Goal: Complete application form

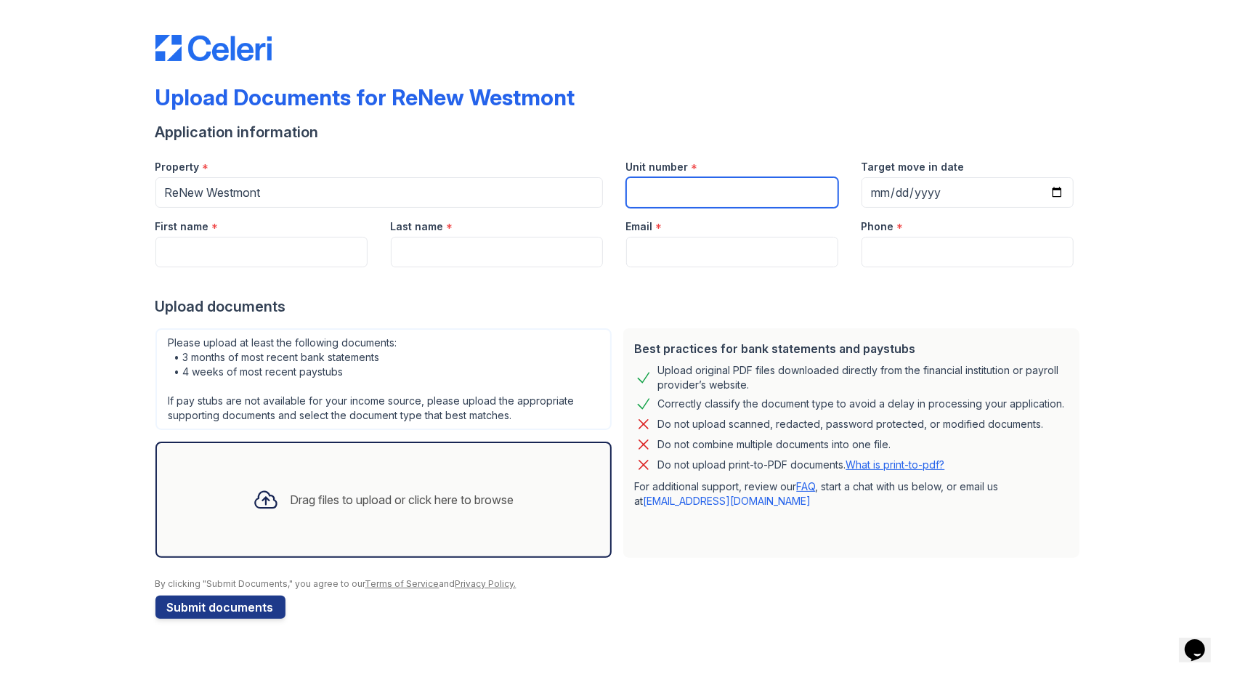
click at [678, 188] on input "Unit number" at bounding box center [732, 192] width 212 height 31
type input "6723 #2"
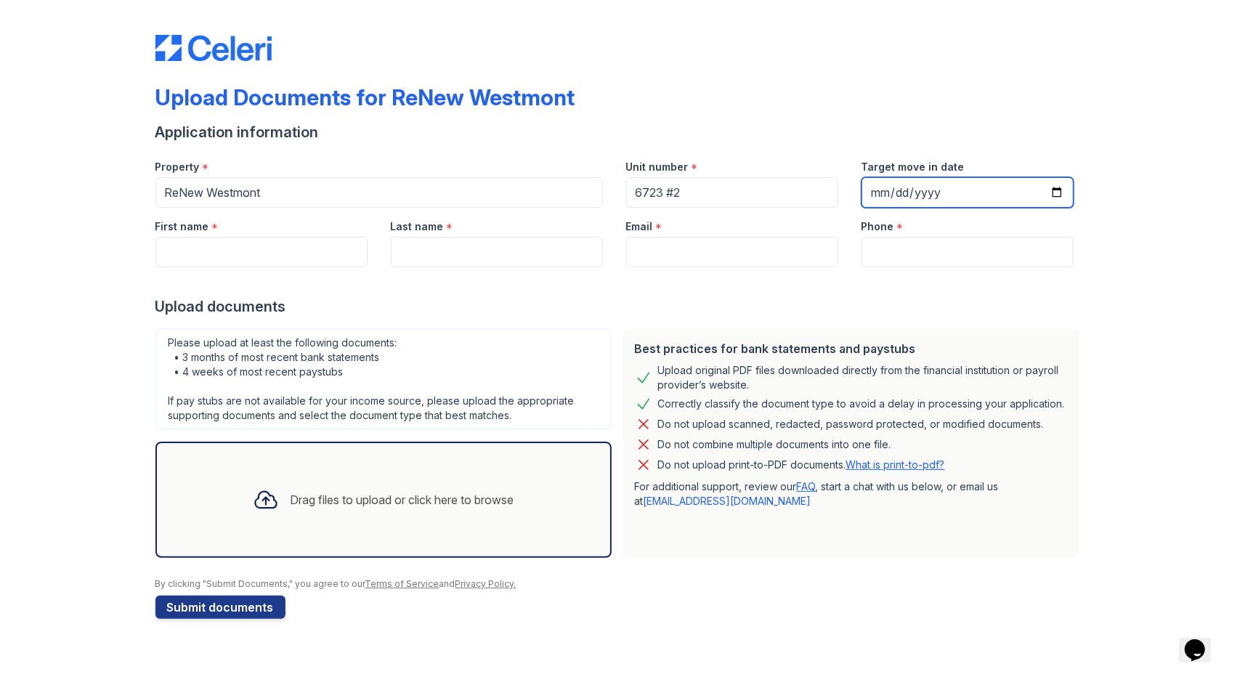
click at [885, 193] on input "Target move in date" at bounding box center [967, 192] width 212 height 31
type input "[DATE]"
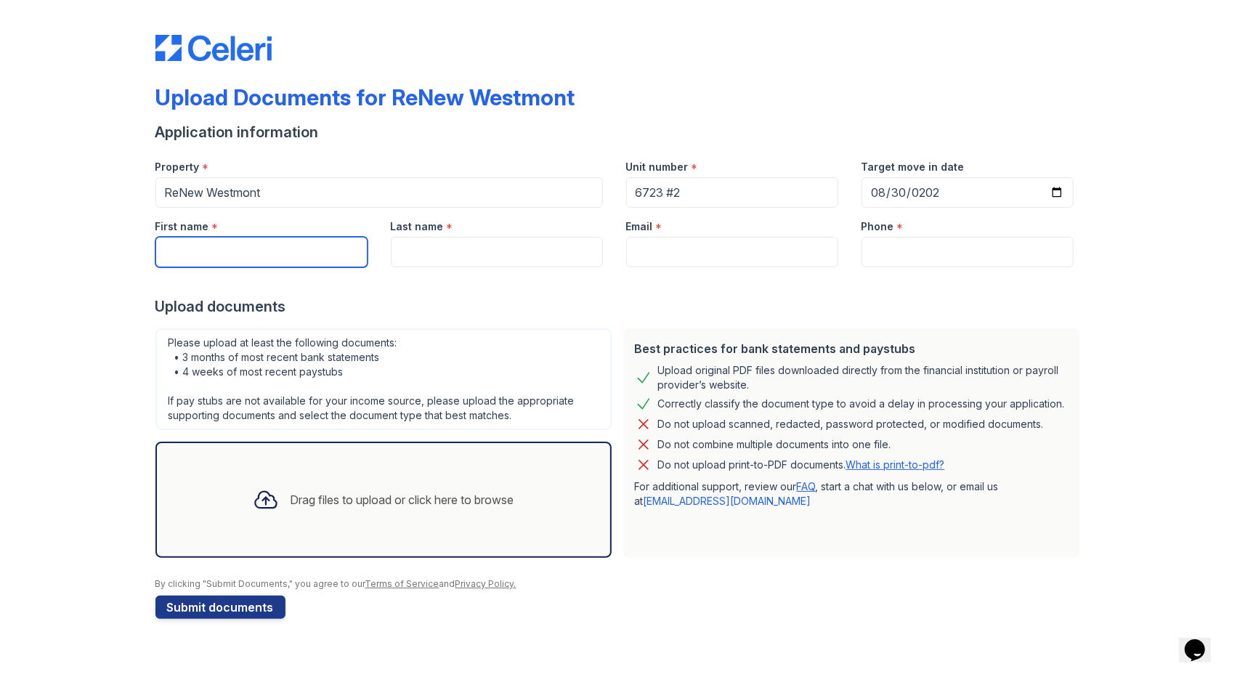
click at [284, 263] on input "First name" at bounding box center [261, 252] width 212 height 31
click at [214, 251] on input "First name" at bounding box center [261, 252] width 212 height 31
type input "Marwan"
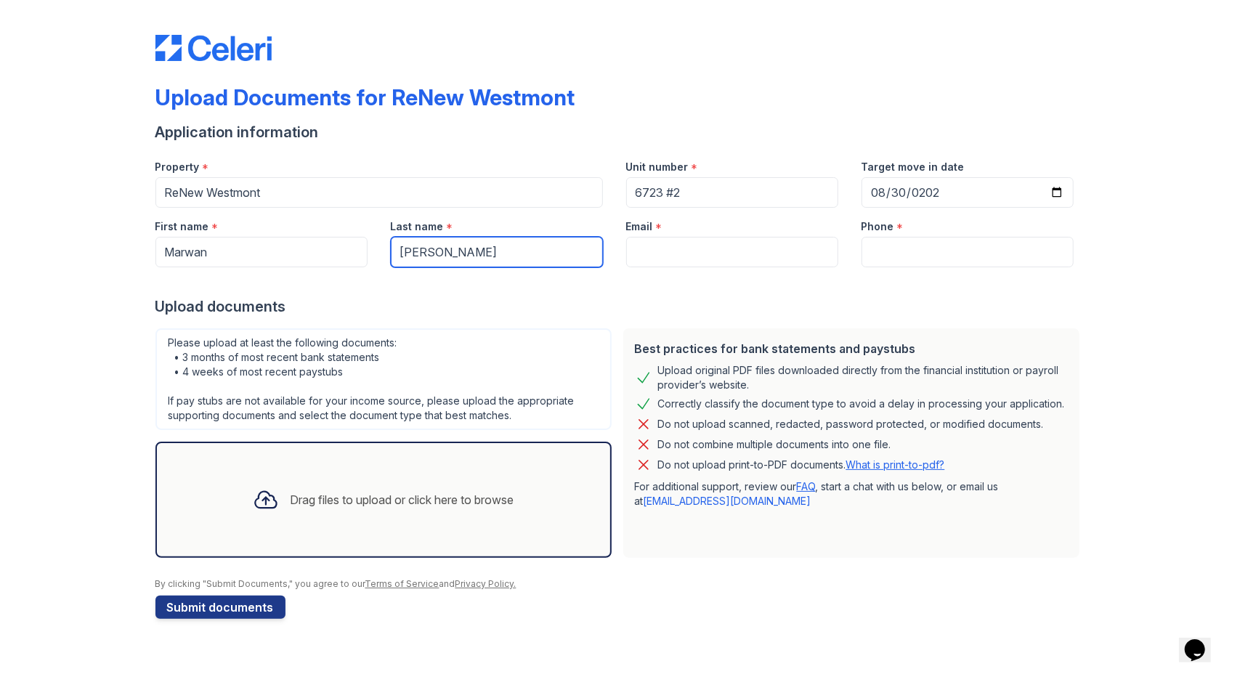
type input "[PERSON_NAME]"
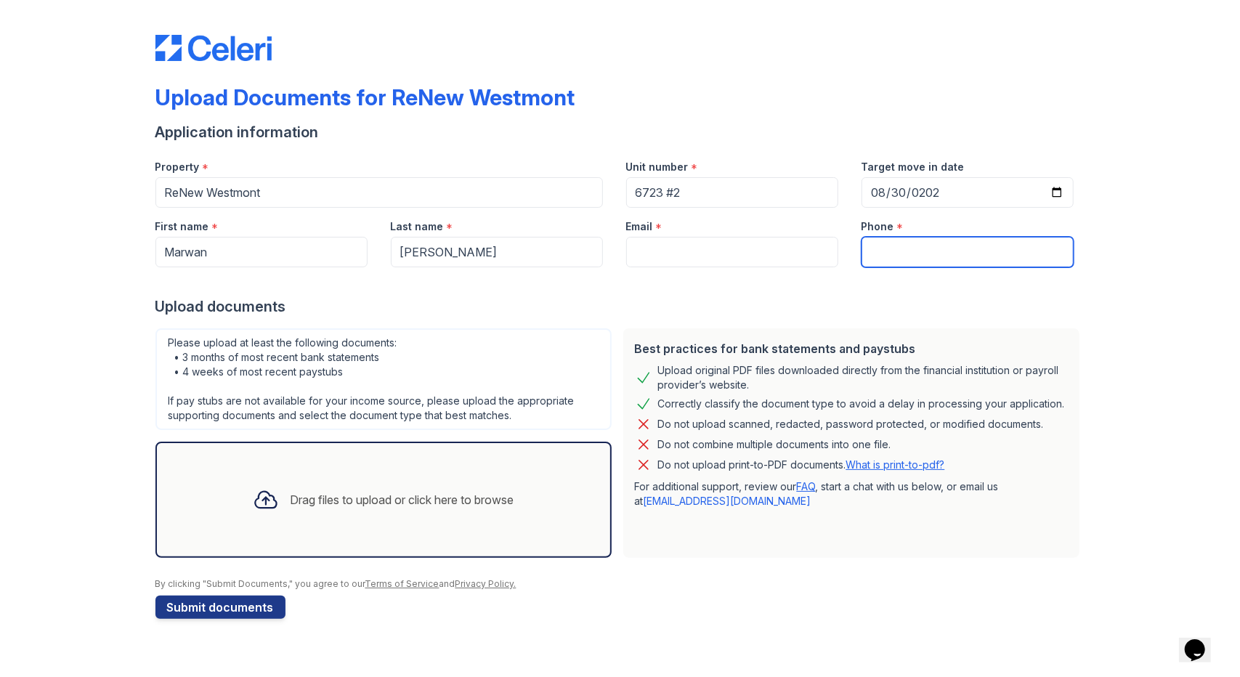
drag, startPoint x: 898, startPoint y: 250, endPoint x: 743, endPoint y: 255, distance: 154.8
click at [743, 255] on div "First name * [GEOGRAPHIC_DATA] Last name * [PERSON_NAME] Email * Phone *" at bounding box center [614, 238] width 941 height 60
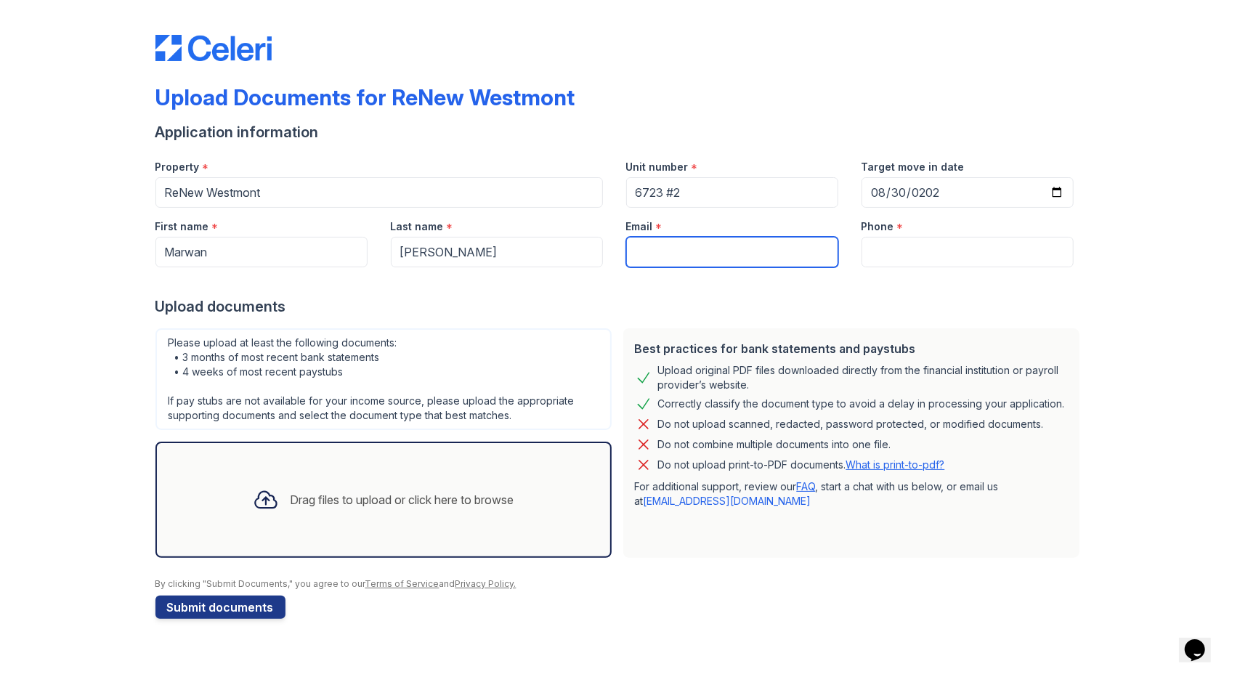
click at [743, 255] on input "Email" at bounding box center [732, 252] width 212 height 31
type input "[EMAIL_ADDRESS][DOMAIN_NAME]"
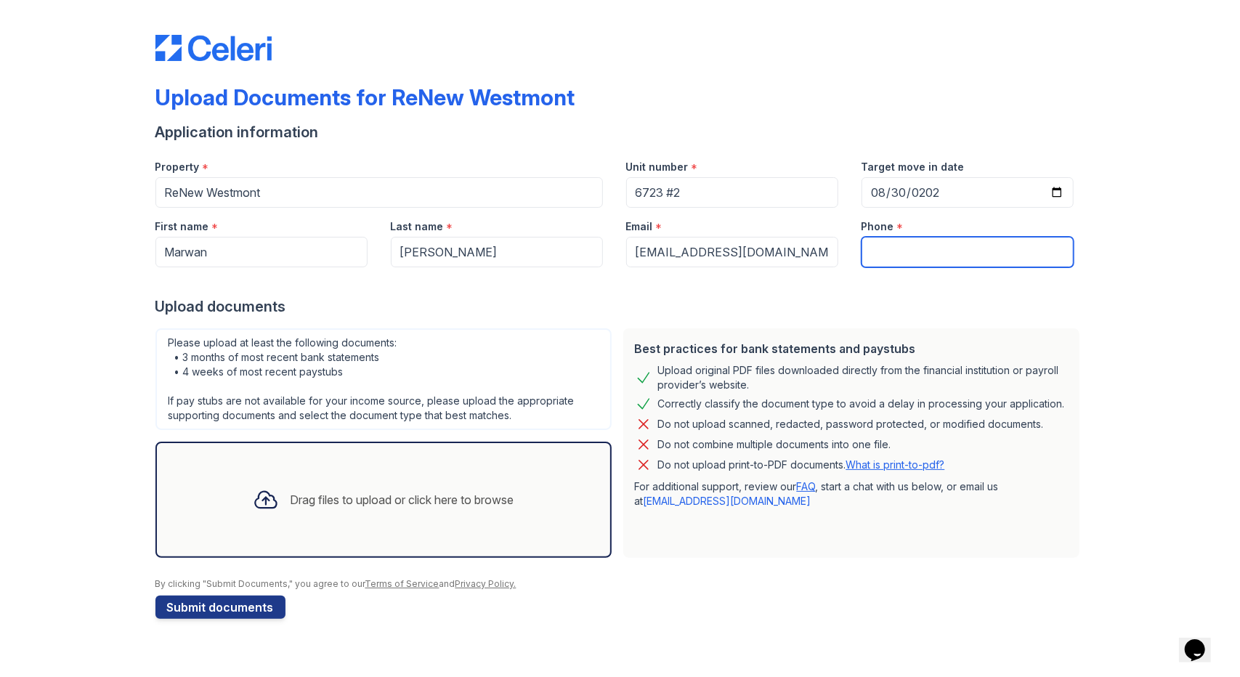
click at [917, 253] on input "Phone" at bounding box center [967, 252] width 212 height 31
type input "7737393490"
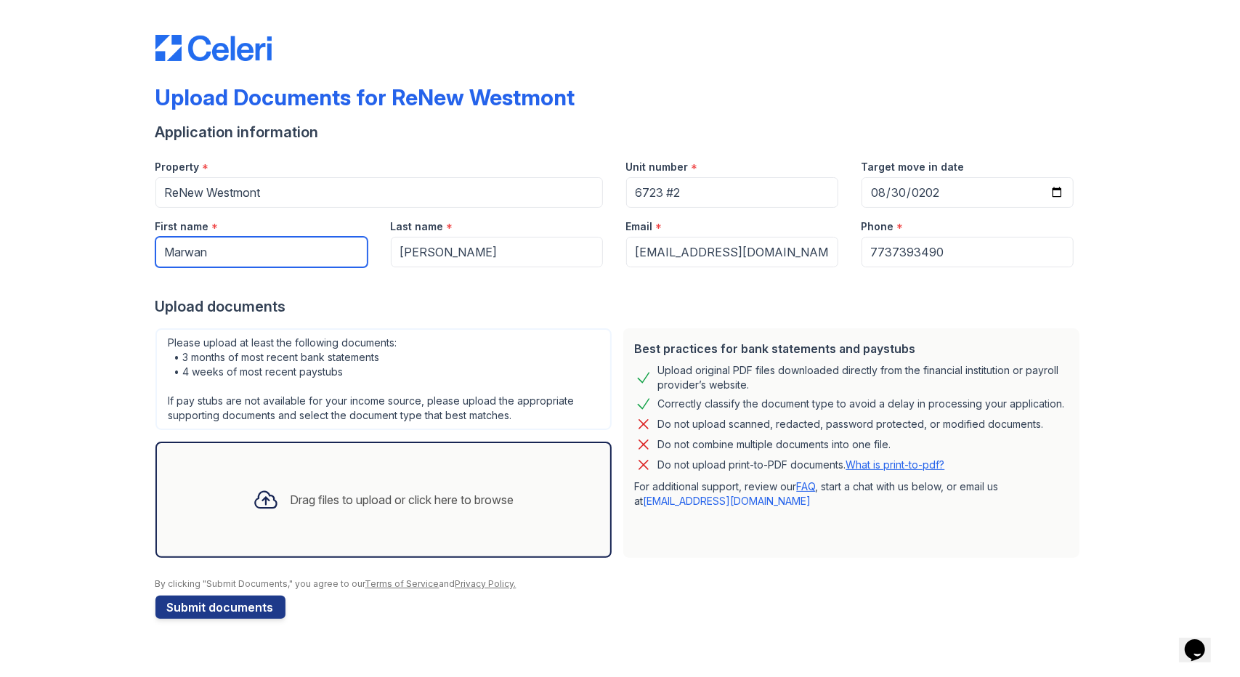
click at [297, 252] on input "Marwan" at bounding box center [261, 252] width 212 height 31
type input "[PERSON_NAME]"
click at [1137, 283] on div "Upload Documents for ReNew Westmont Application information Property * ReNew We…" at bounding box center [619, 324] width 1193 height 648
click at [250, 516] on div at bounding box center [266, 500] width 38 height 38
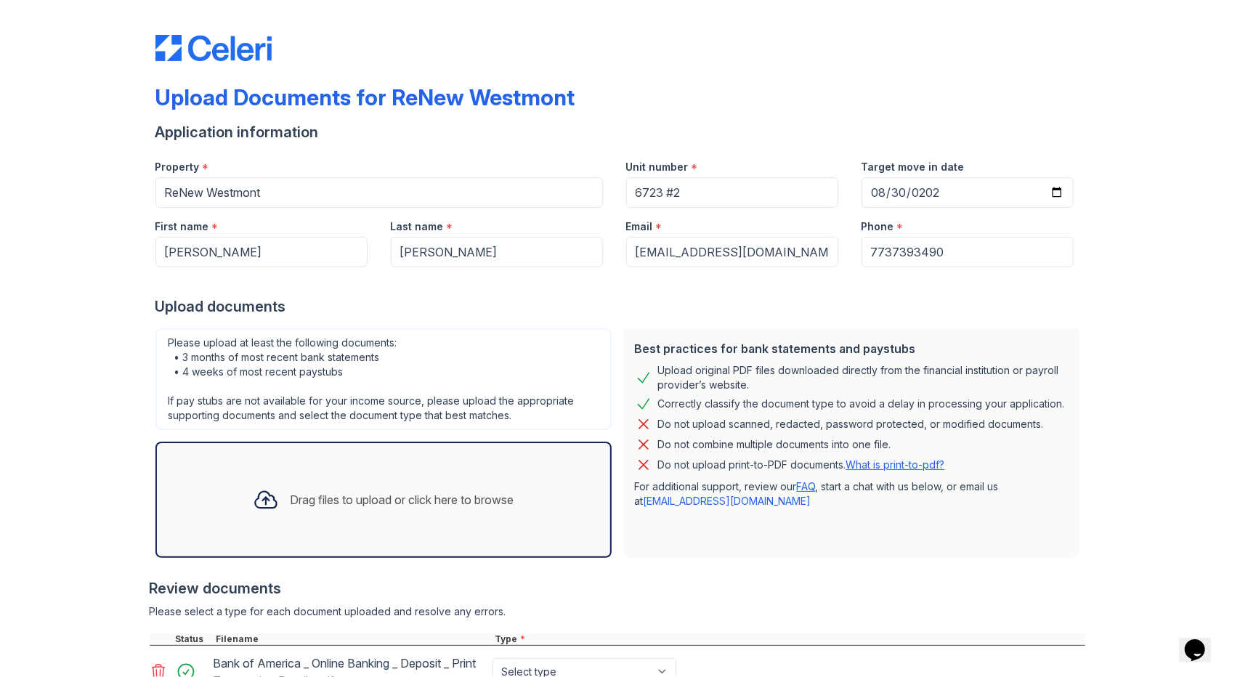
scroll to position [119, 0]
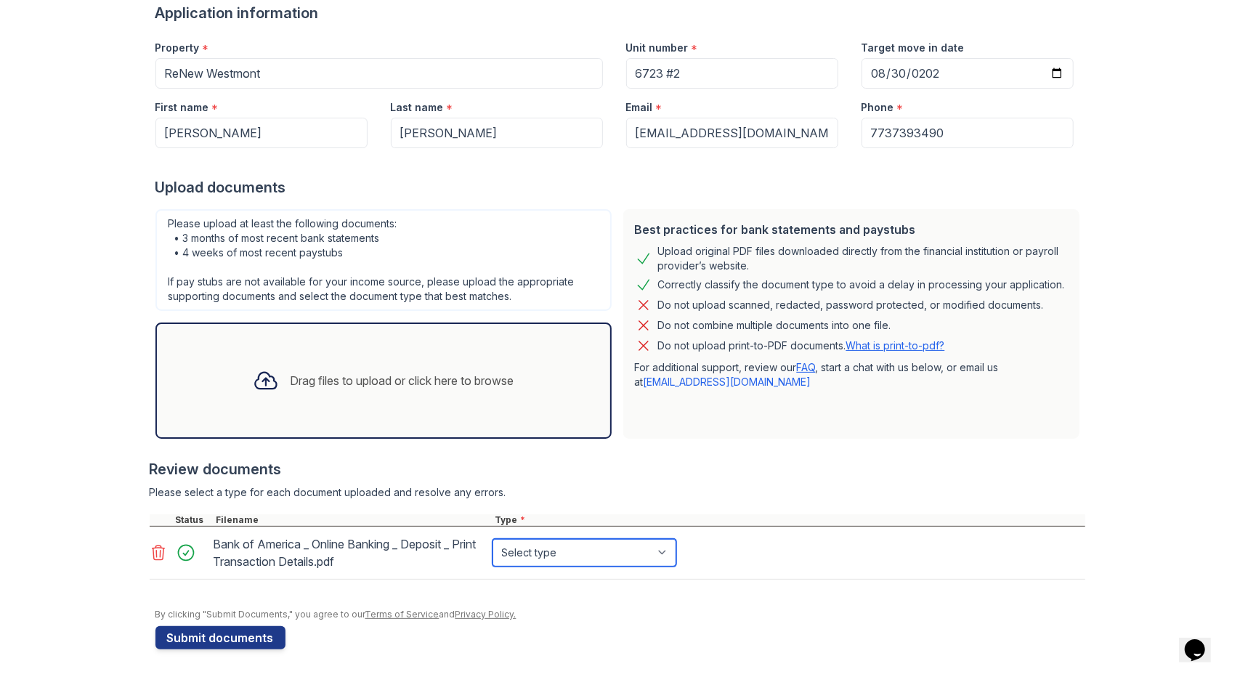
click at [516, 550] on select "Select type Paystub Bank Statement Offer Letter Tax Documents Benefit Award Let…" at bounding box center [584, 553] width 184 height 28
select select "bank_statement"
click at [492, 539] on select "Select type Paystub Bank Statement Offer Letter Tax Documents Benefit Award Let…" at bounding box center [584, 553] width 184 height 28
click at [177, 638] on button "Submit documents" at bounding box center [220, 637] width 130 height 23
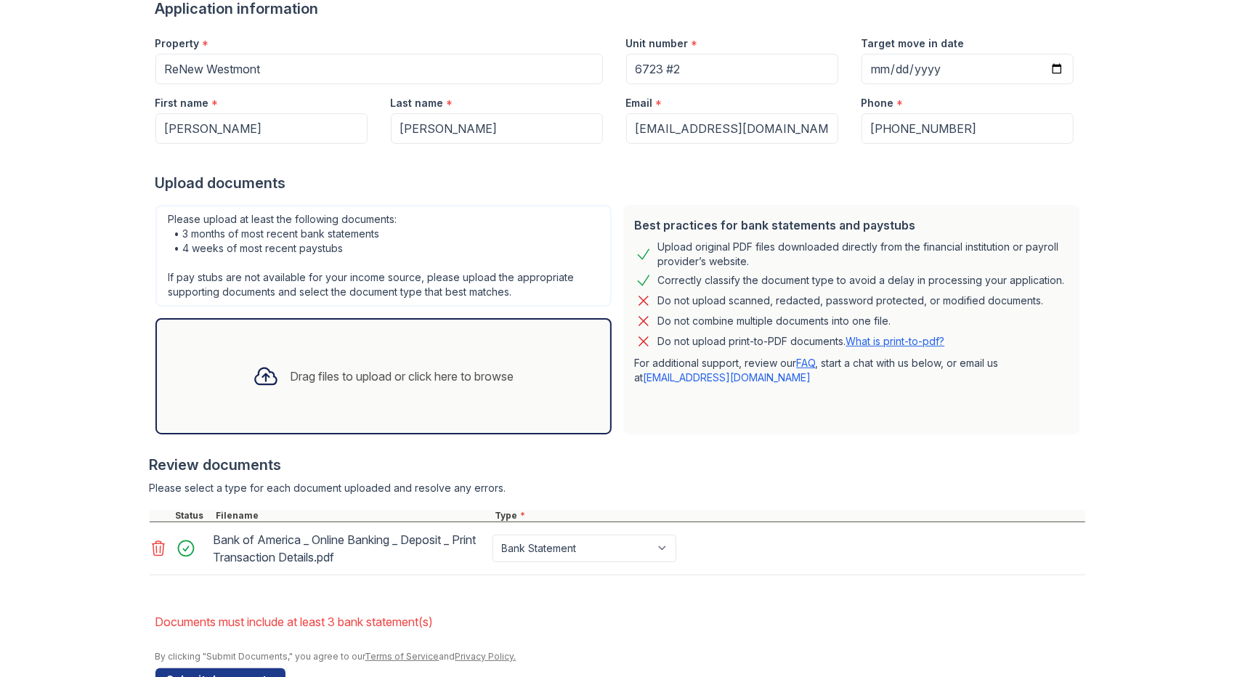
scroll to position [206, 0]
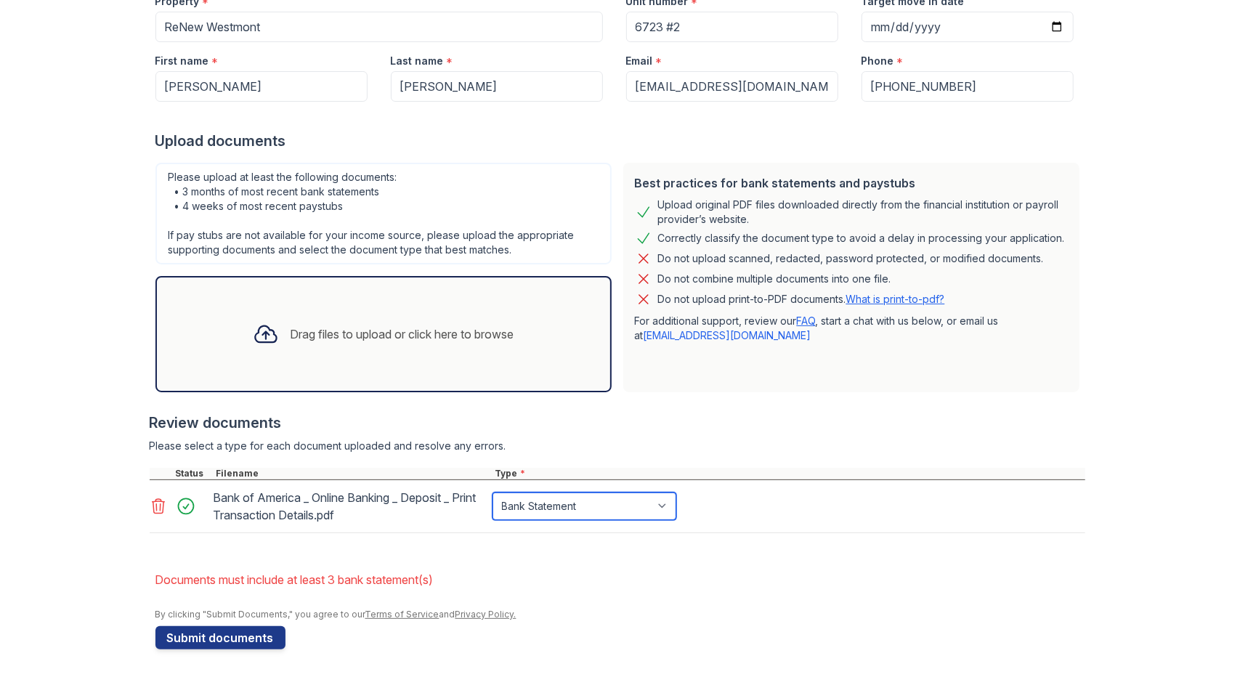
click at [556, 509] on select "Paystub Bank Statement Offer Letter Tax Documents Benefit Award Letter Investme…" at bounding box center [584, 506] width 184 height 28
select select "other"
click at [492, 492] on select "Paystub Bank Statement Offer Letter Tax Documents Benefit Award Letter Investme…" at bounding box center [584, 506] width 184 height 28
click at [187, 628] on button "Submit documents" at bounding box center [220, 637] width 130 height 23
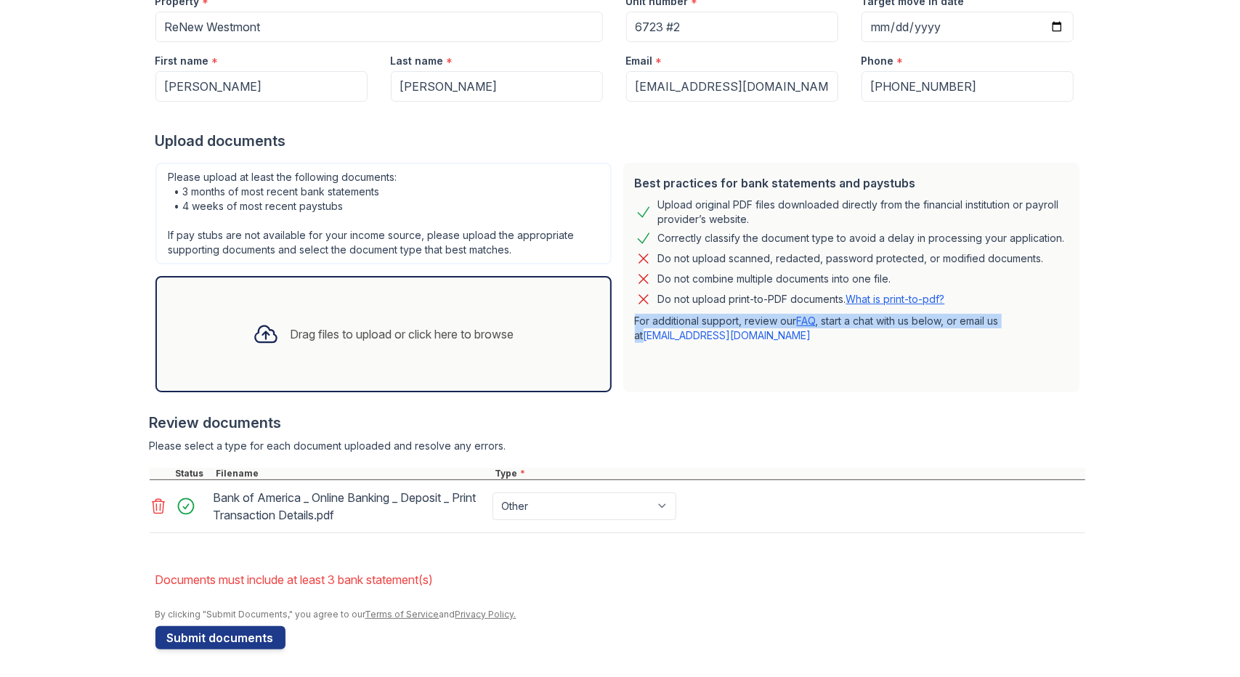
drag, startPoint x: 1224, startPoint y: 297, endPoint x: 1239, endPoint y: 324, distance: 30.9
click at [1239, 324] on main "Upload Documents for ReNew Westmont Please correct the errors below. Applicatio…" at bounding box center [620, 338] width 1240 height 677
